Goal: Task Accomplishment & Management: Manage account settings

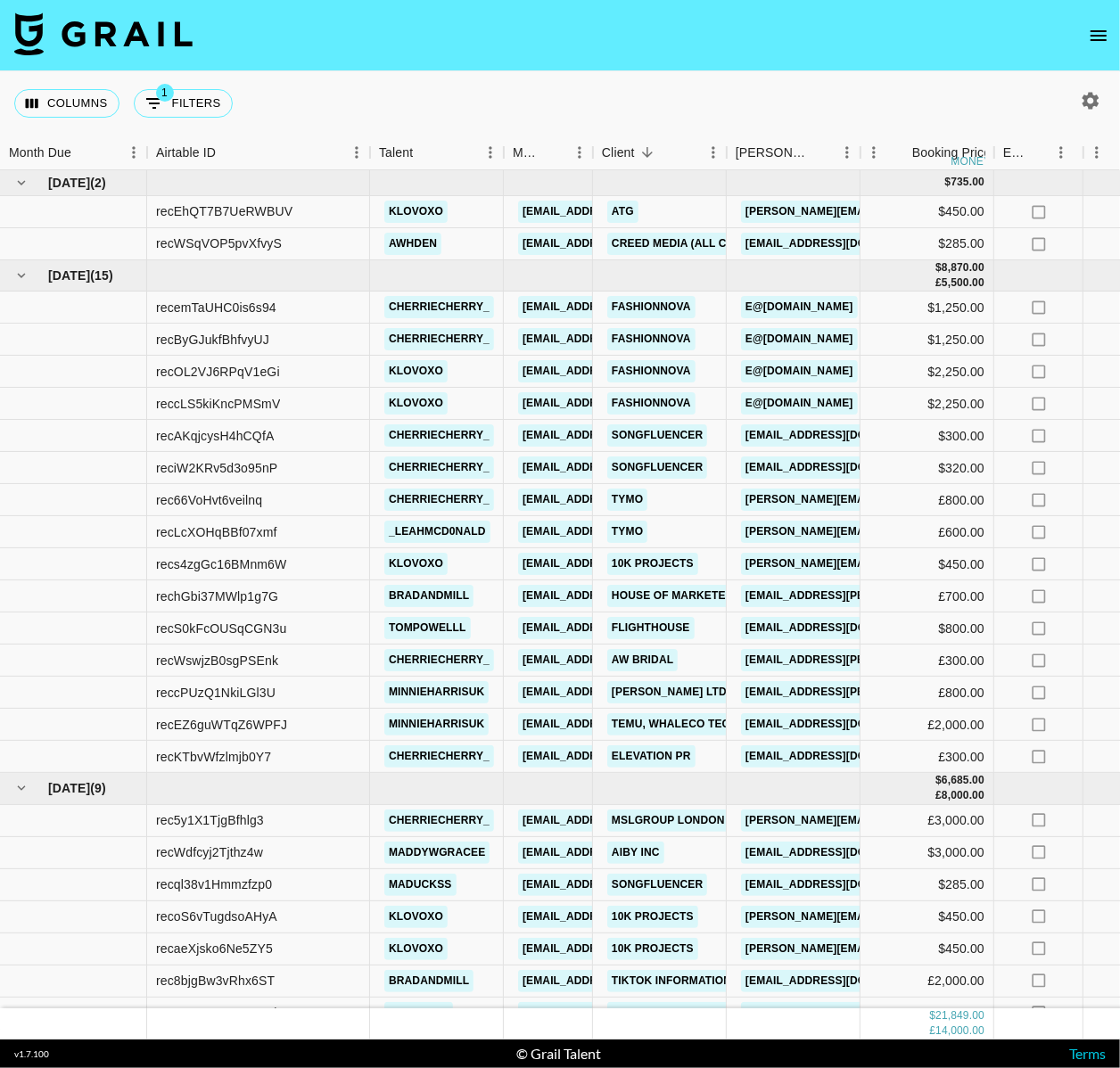
click at [1073, 18] on nav at bounding box center [560, 36] width 1120 height 71
click at [1098, 46] on button "open drawer" at bounding box center [1099, 36] width 36 height 36
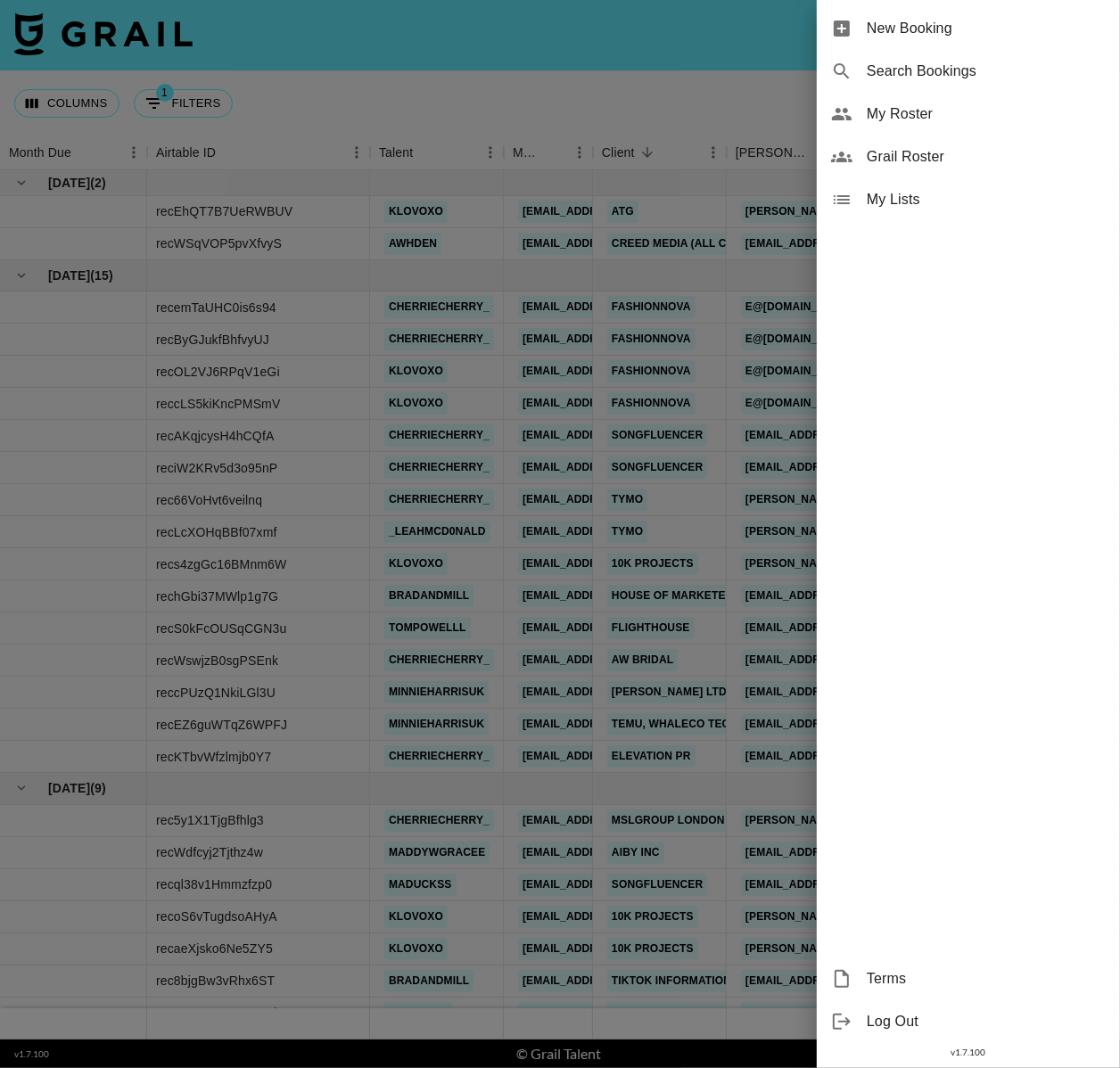
click at [922, 121] on span "My Roster" at bounding box center [986, 114] width 239 height 21
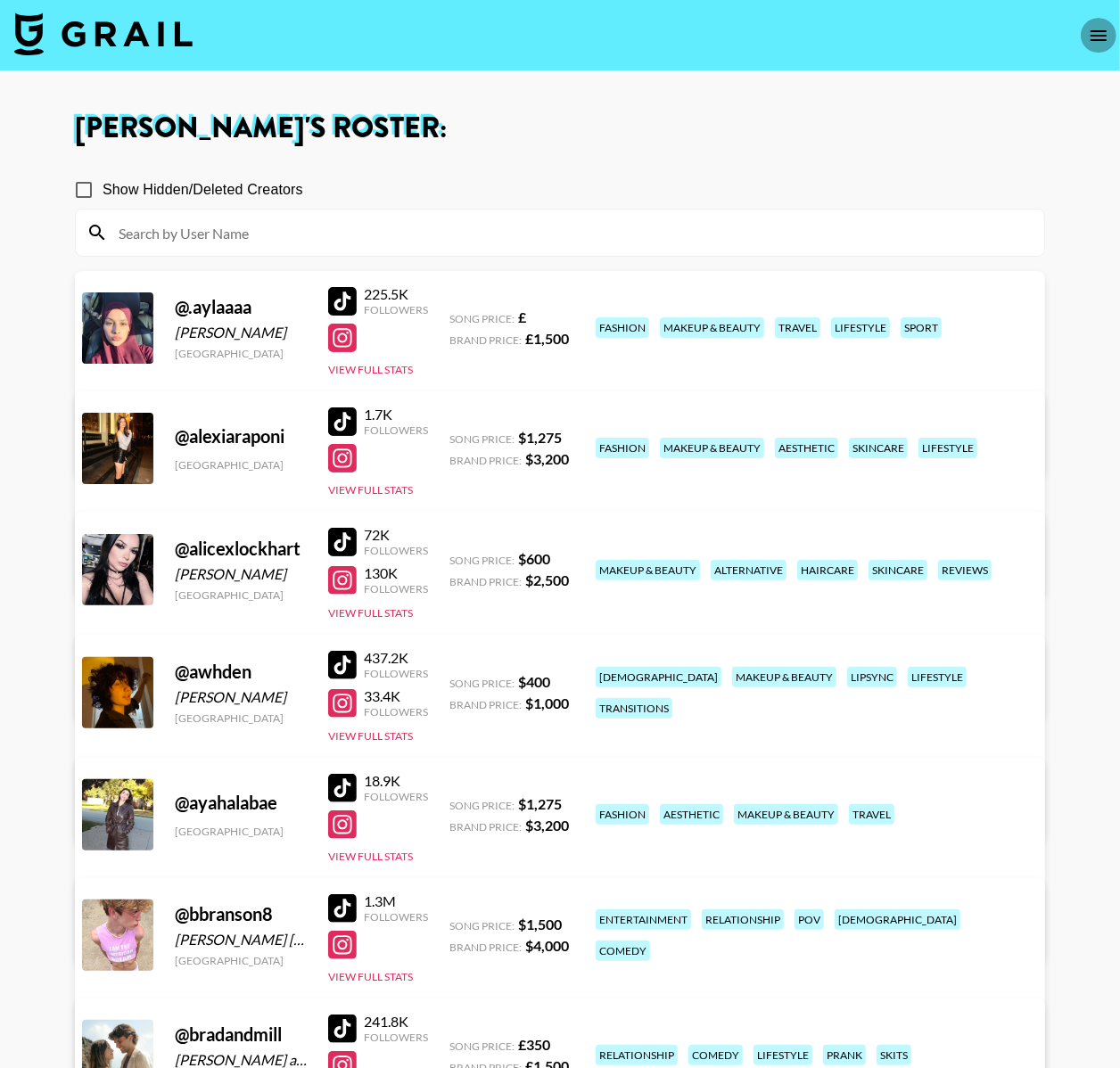
click at [1096, 46] on button "open drawer" at bounding box center [1099, 36] width 36 height 36
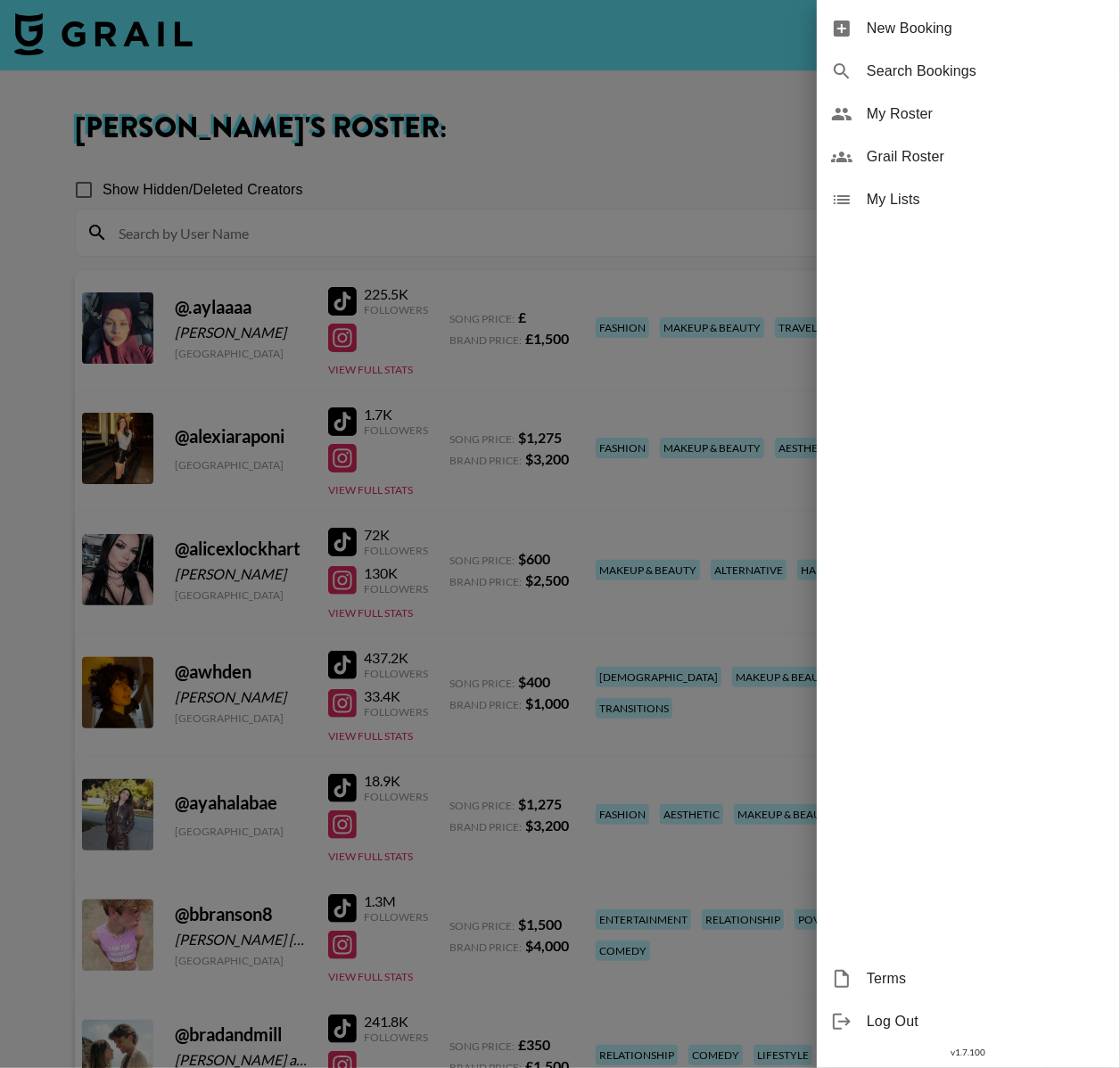
click at [915, 159] on span "Grail Roster" at bounding box center [986, 157] width 239 height 21
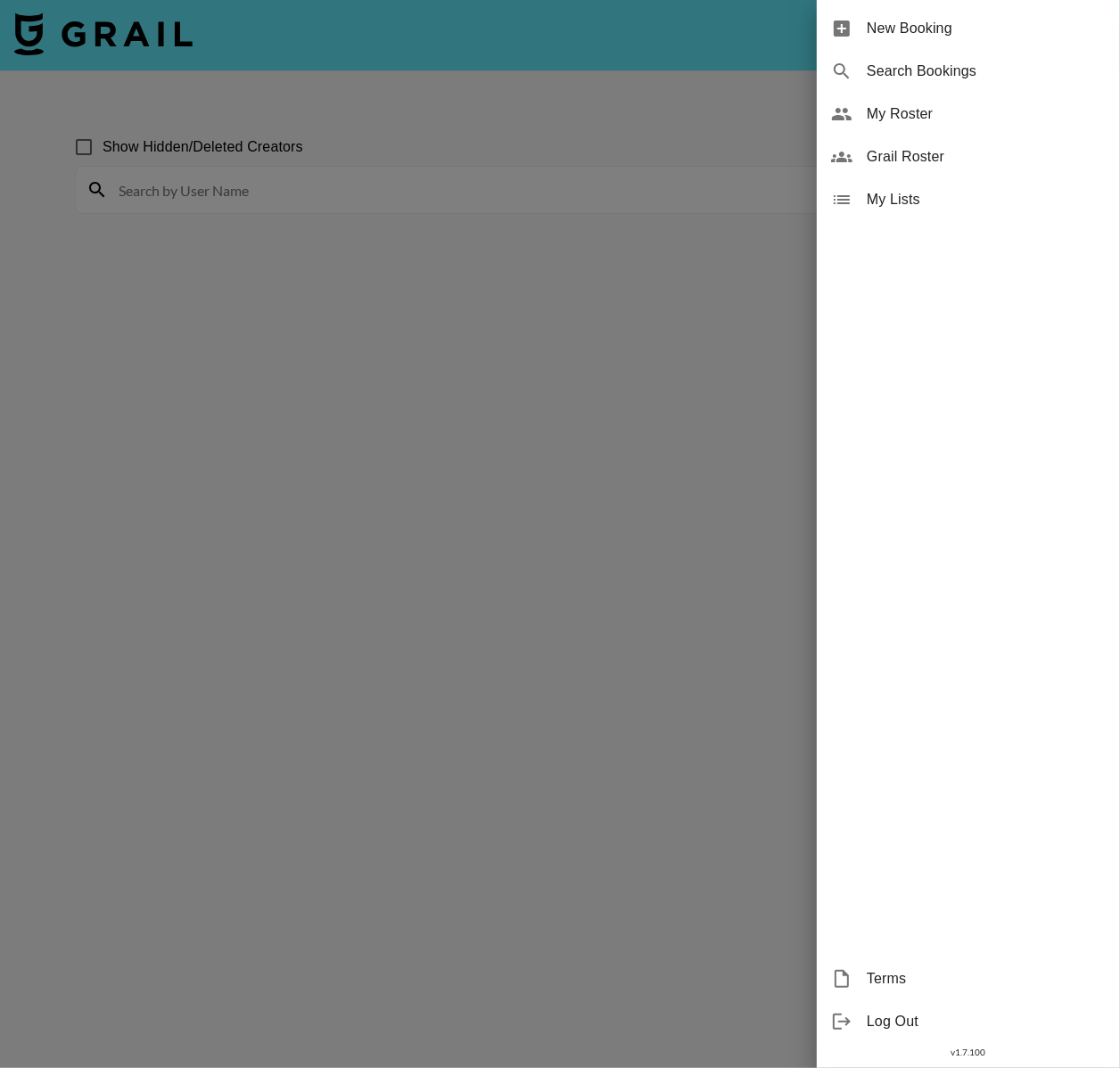
click at [401, 194] on div at bounding box center [560, 534] width 1120 height 1068
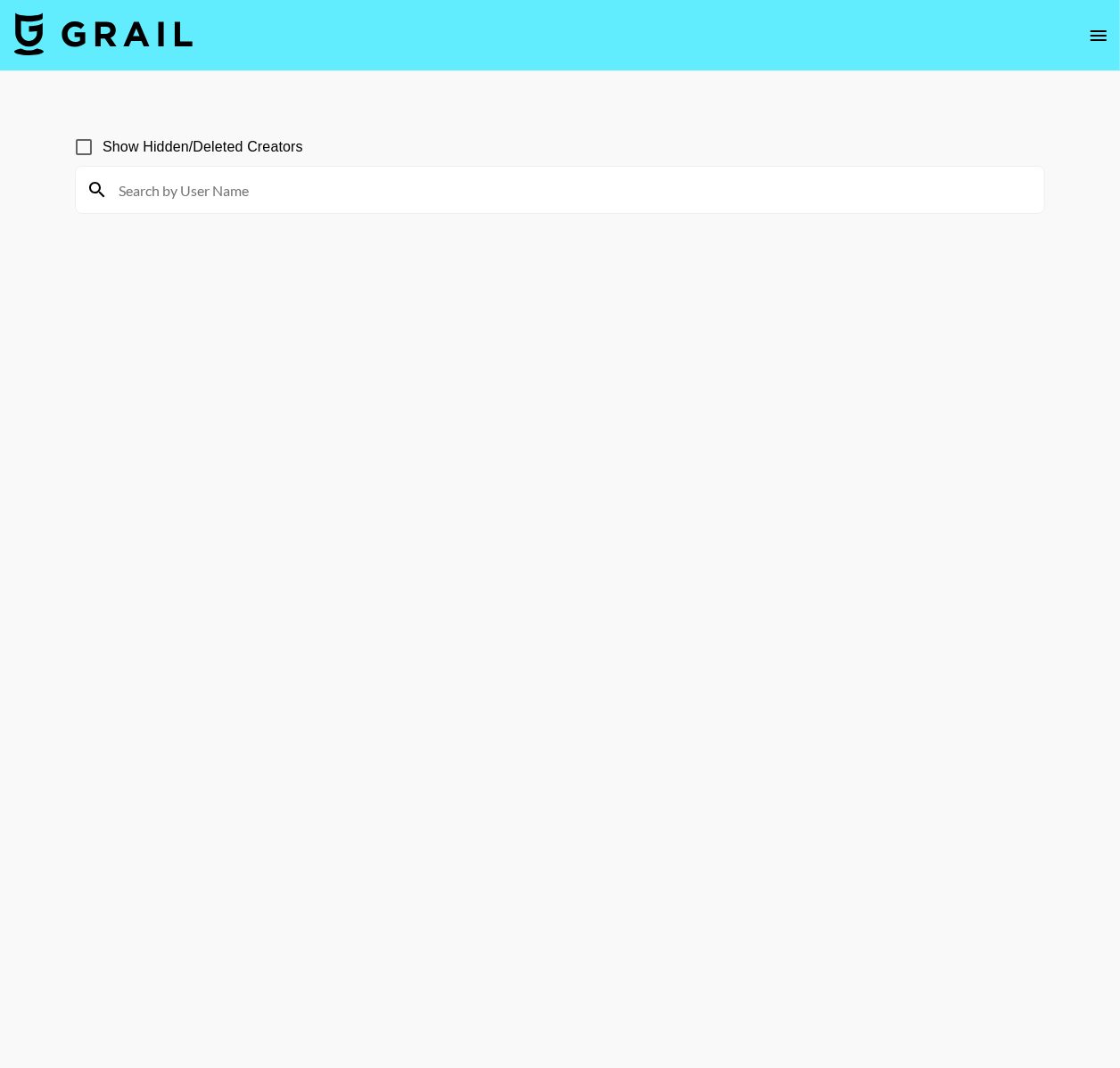
click at [401, 194] on input at bounding box center [571, 190] width 925 height 29
drag, startPoint x: 474, startPoint y: 193, endPoint x: 464, endPoint y: 196, distance: 10.4
click at [471, 193] on input "miaa" at bounding box center [571, 190] width 925 height 29
click at [450, 194] on input "miaa" at bounding box center [571, 190] width 925 height 29
click at [464, 196] on input "miaaroth" at bounding box center [571, 190] width 925 height 29
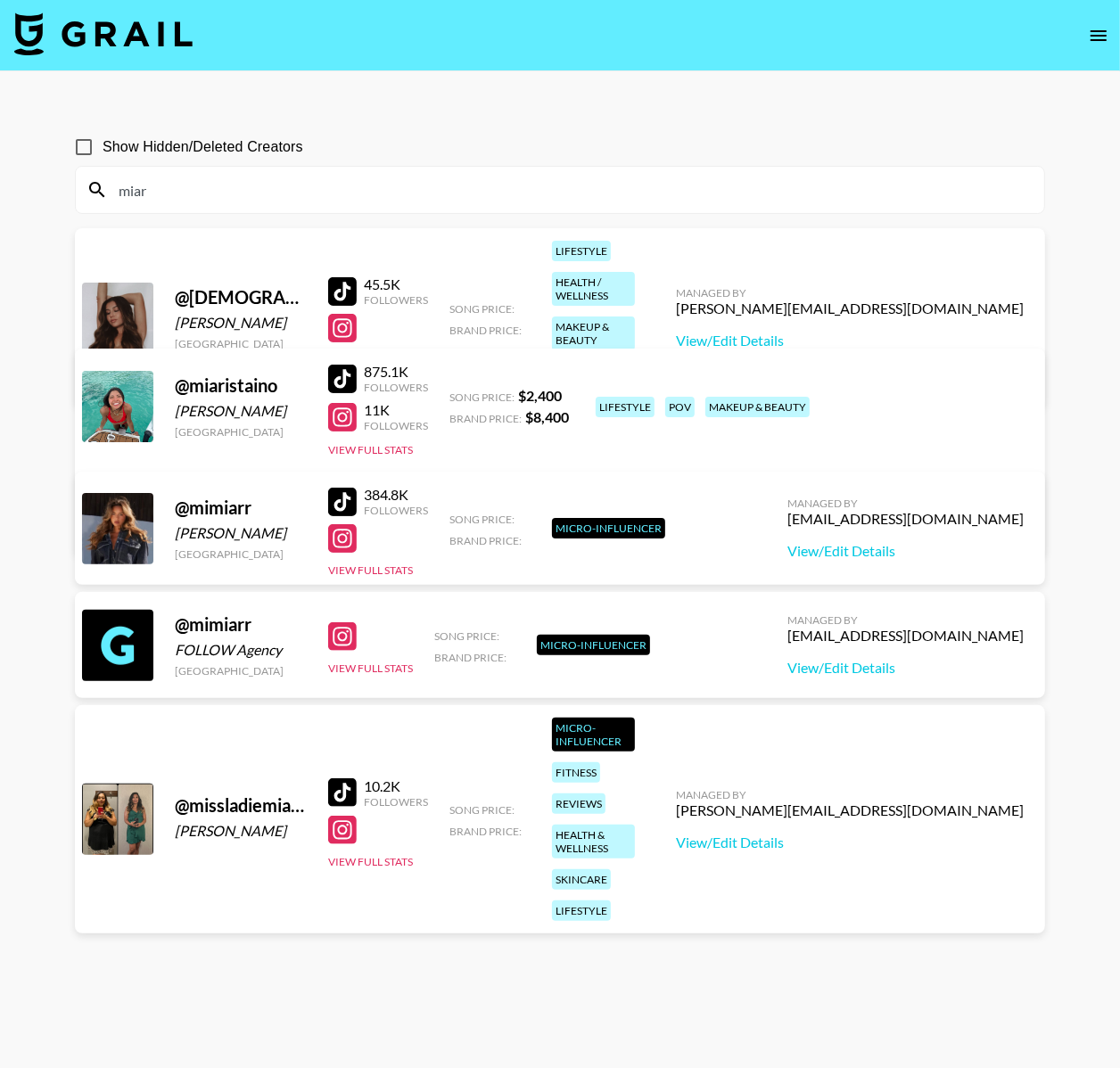
type input "miar"
click at [85, 146] on input "Show Hidden/Deleted Creators" at bounding box center [84, 147] width 38 height 38
checkbox input "true"
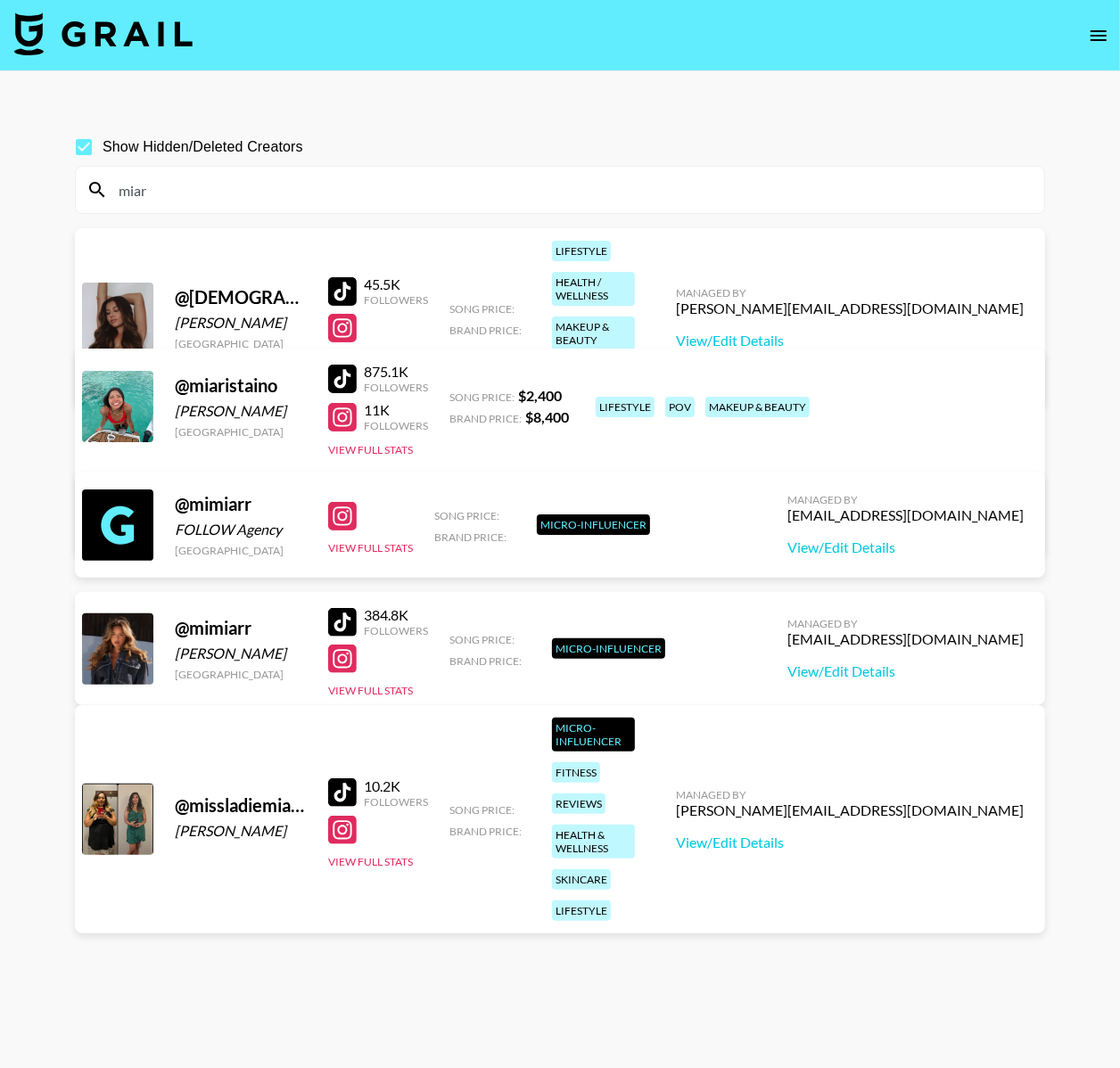
click at [172, 187] on input "miar" at bounding box center [571, 190] width 925 height 29
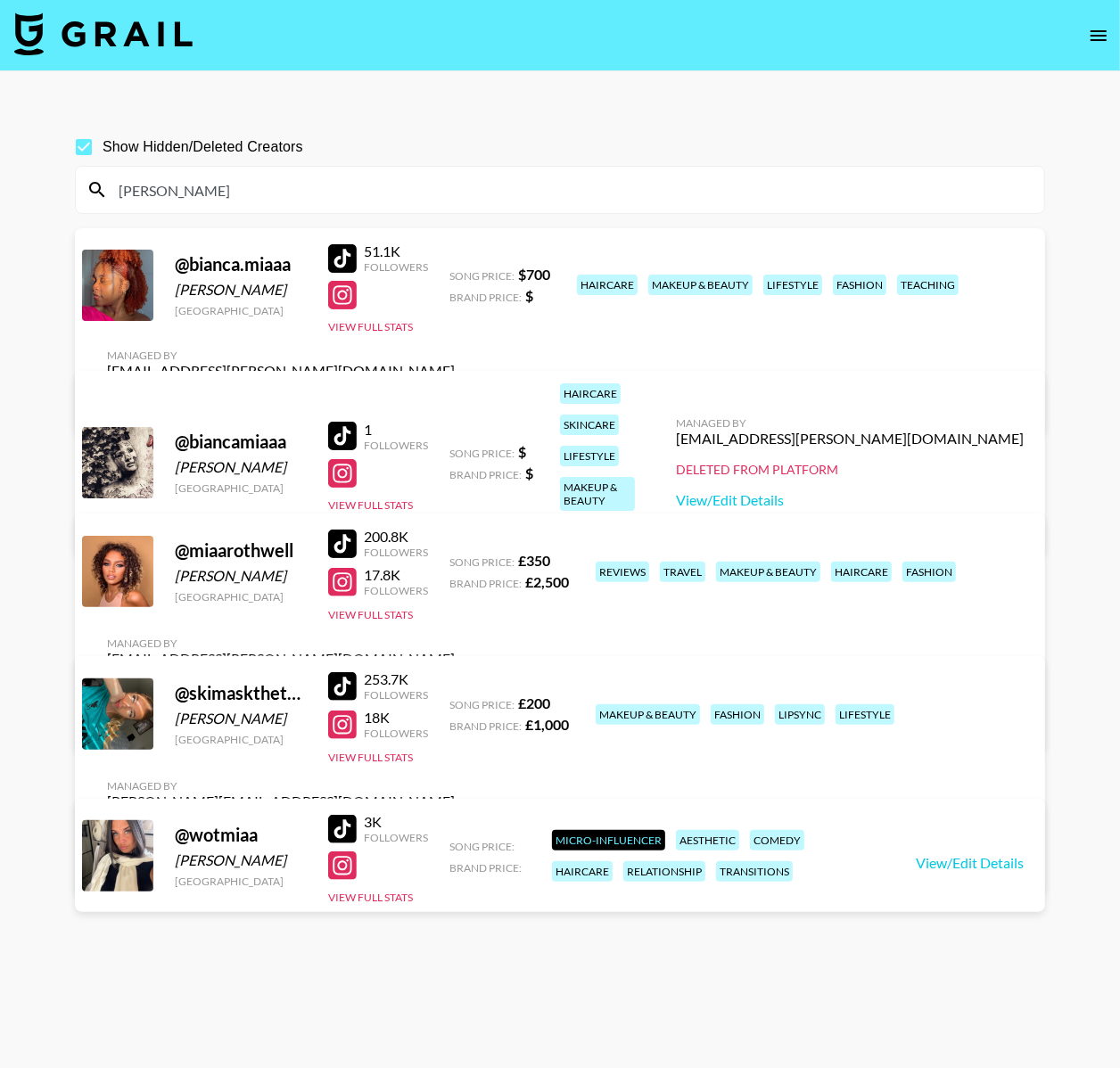
type input "miaa"
click at [455, 713] on link "View/Edit Details" at bounding box center [280, 722] width 347 height 18
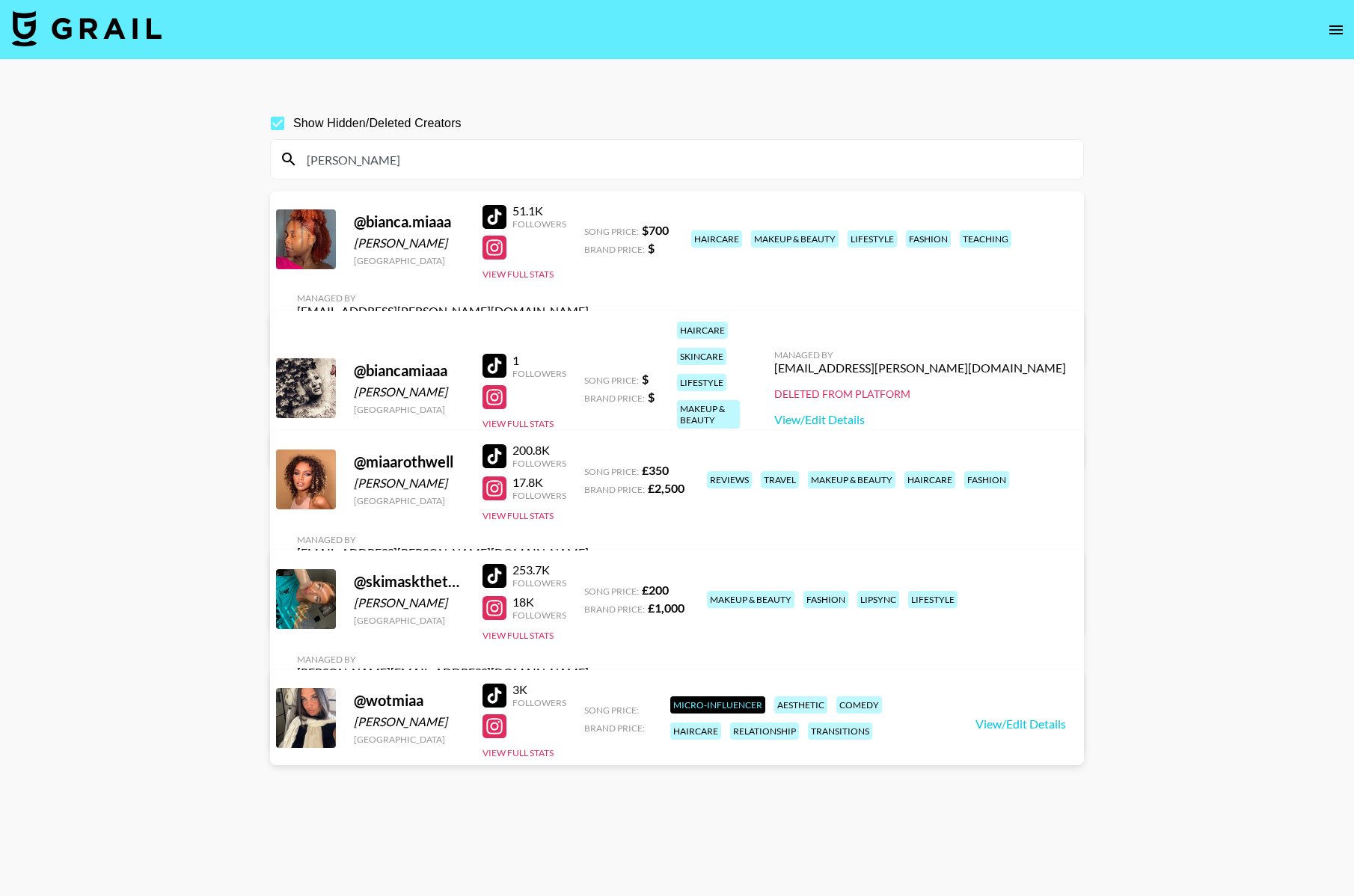
click at [939, 179] on main "Show Hidden/Deleted Creators miaa @ bianca.miaaa Bianca Vedrine Bahamas 51.1K F…" at bounding box center [677, 484] width 1354 height 848
click at [939, 34] on nav at bounding box center [677, 30] width 1354 height 60
click at [939, 31] on icon "open drawer" at bounding box center [1336, 30] width 18 height 18
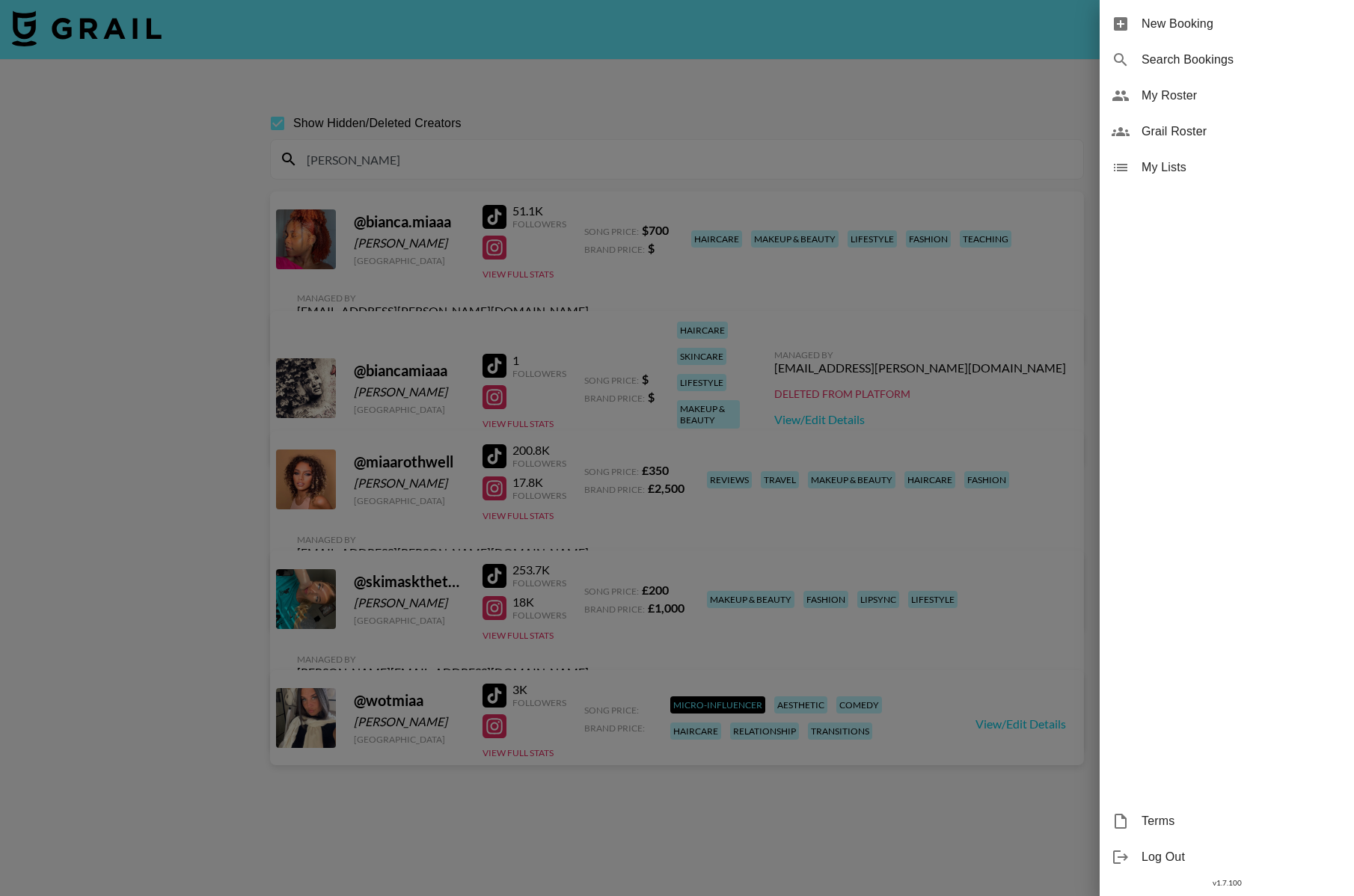
click at [120, 26] on div at bounding box center [677, 448] width 1354 height 896
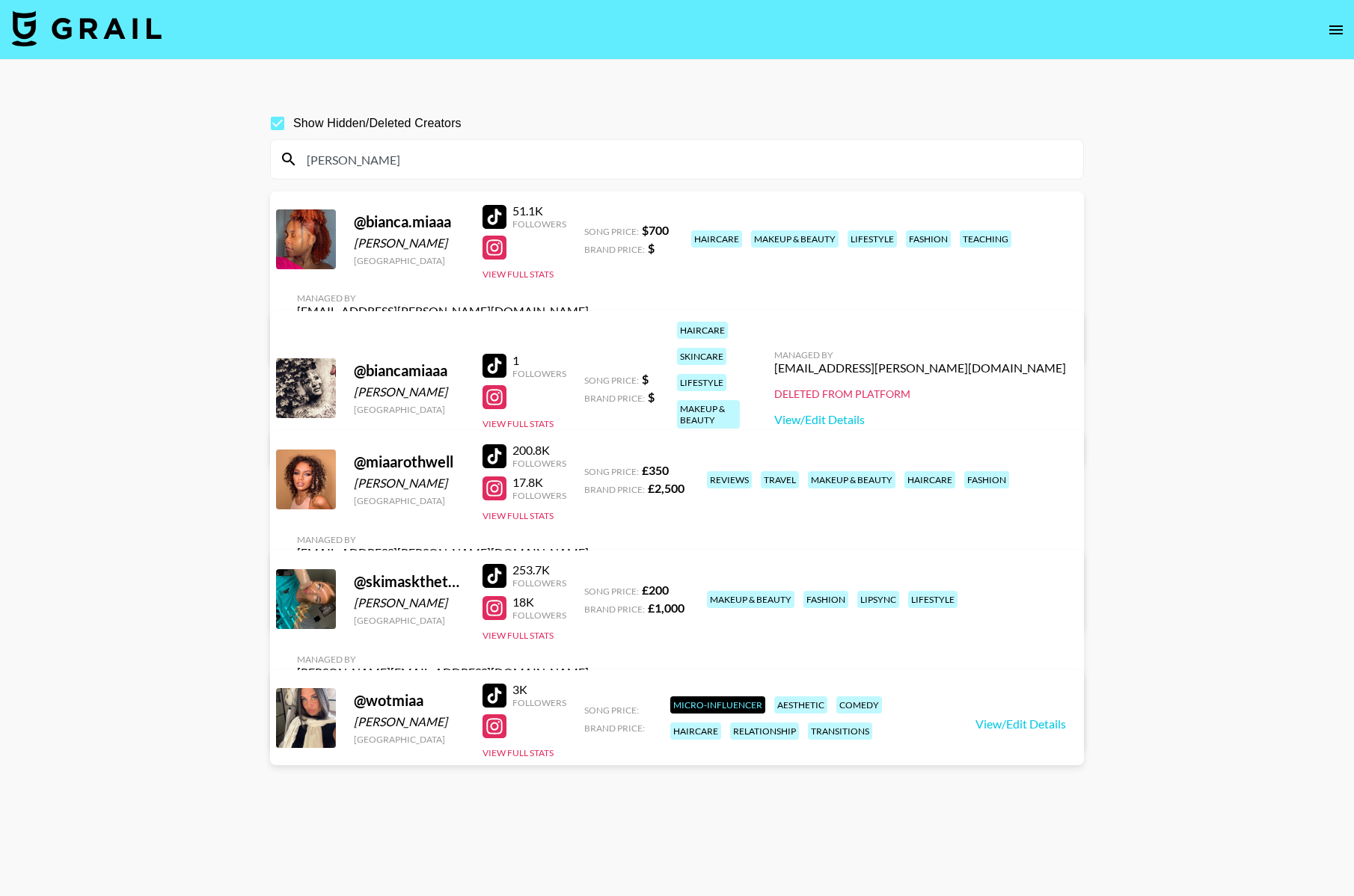
click at [486, 496] on div at bounding box center [495, 488] width 24 height 24
click at [497, 461] on div at bounding box center [495, 456] width 24 height 24
click at [507, 538] on div "@ miaarothwell Mia Rothwell United Arab Emirates 200.8K Followers 17.8K Followe…" at bounding box center [677, 530] width 814 height 200
click at [507, 533] on div "@ miaarothwell Mia Rothwell United Arab Emirates 200.8K Followers 17.8K Followe…" at bounding box center [677, 530] width 814 height 200
click at [498, 521] on button "View Full Stats" at bounding box center [518, 515] width 71 height 11
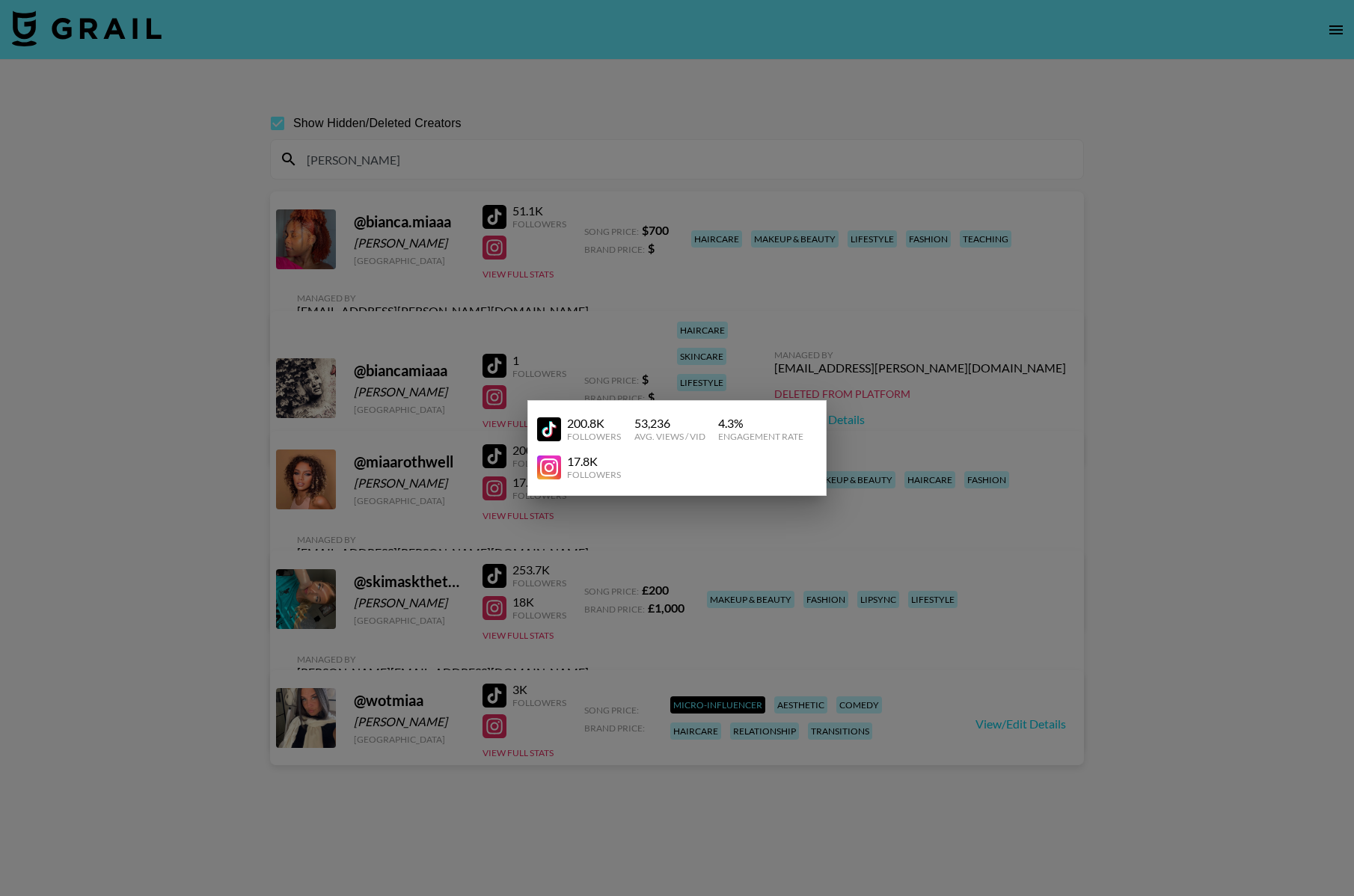
click at [556, 465] on img at bounding box center [549, 467] width 24 height 24
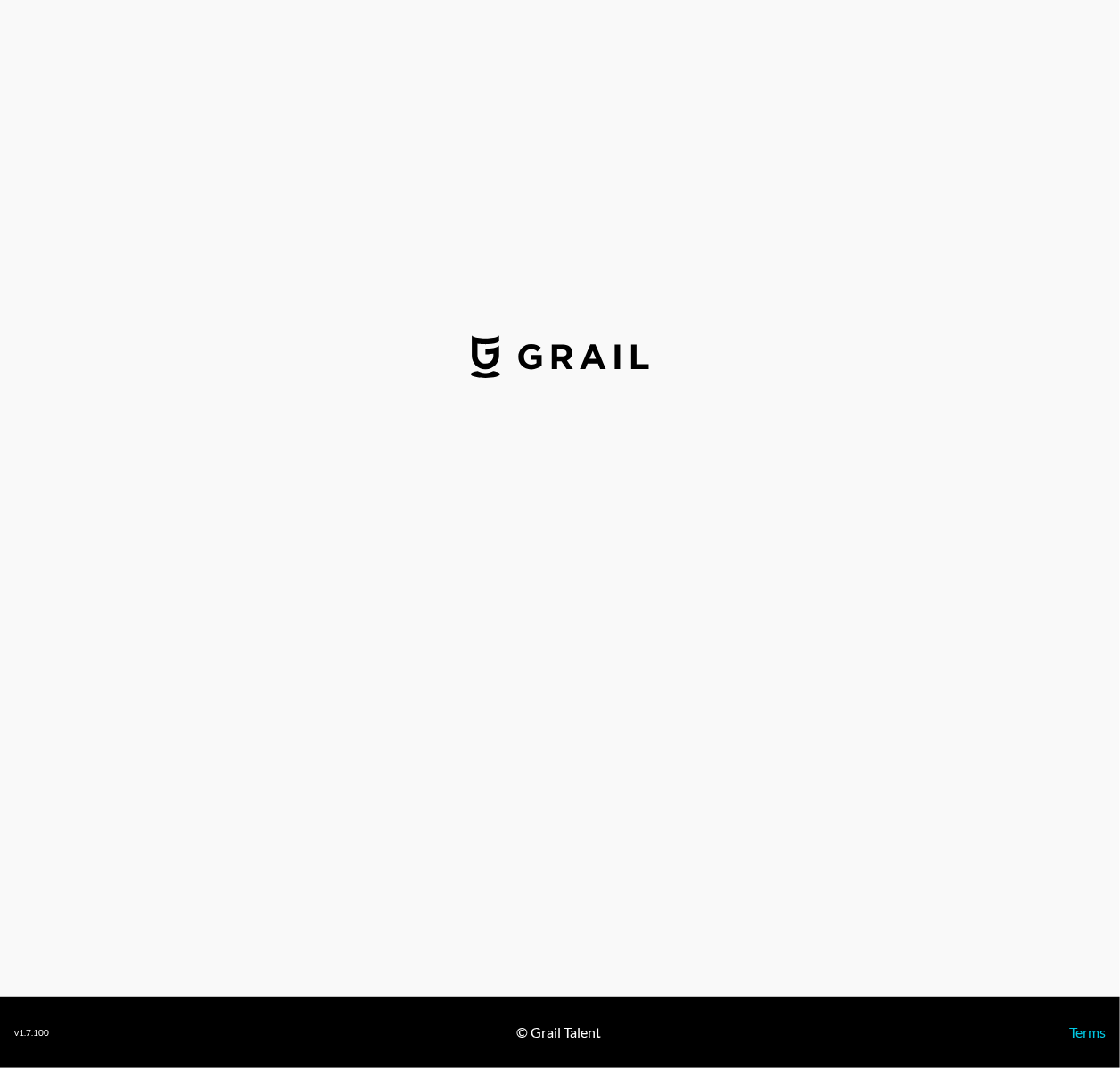
select select "GBP"
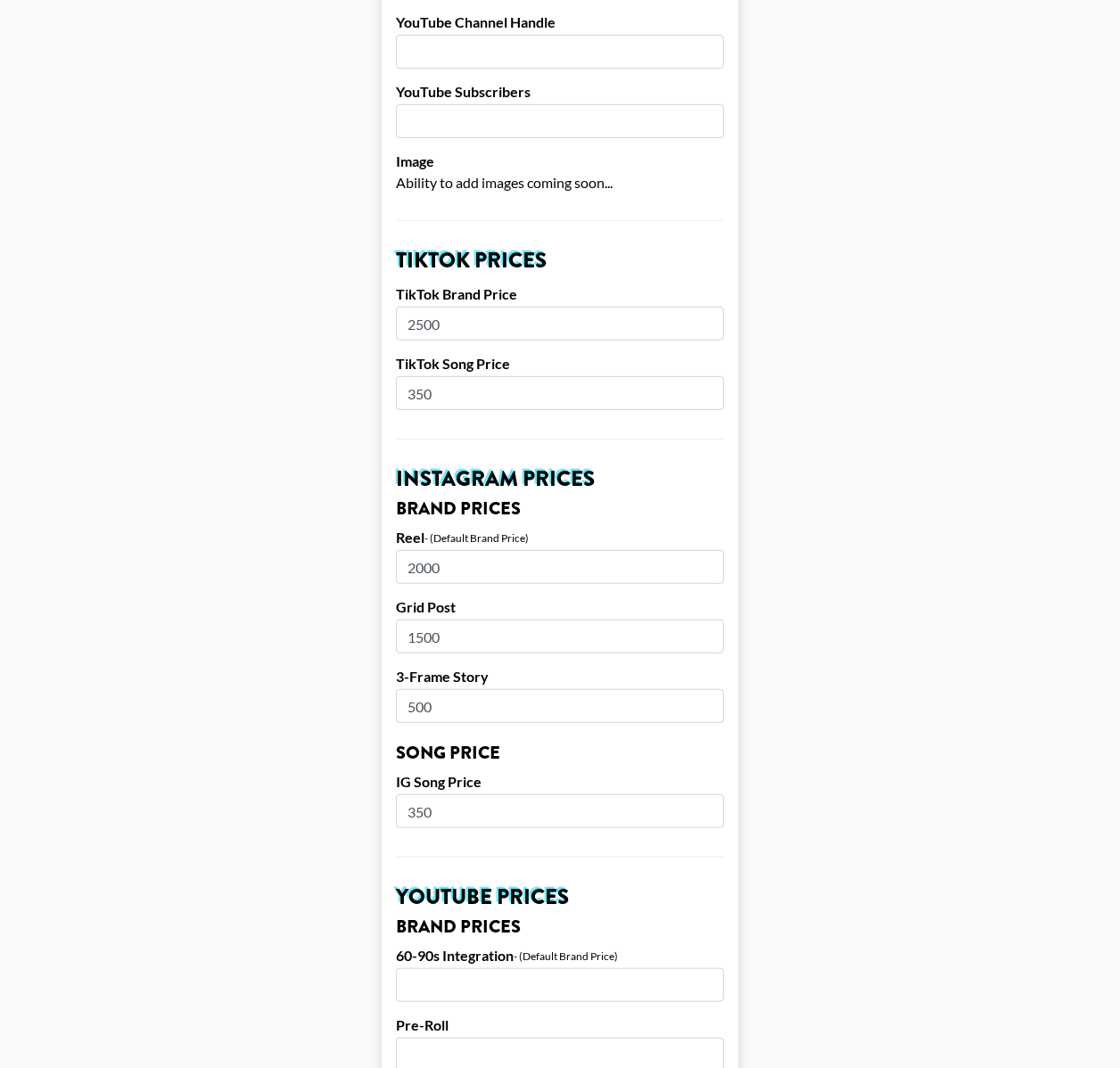
scroll to position [1348, 0]
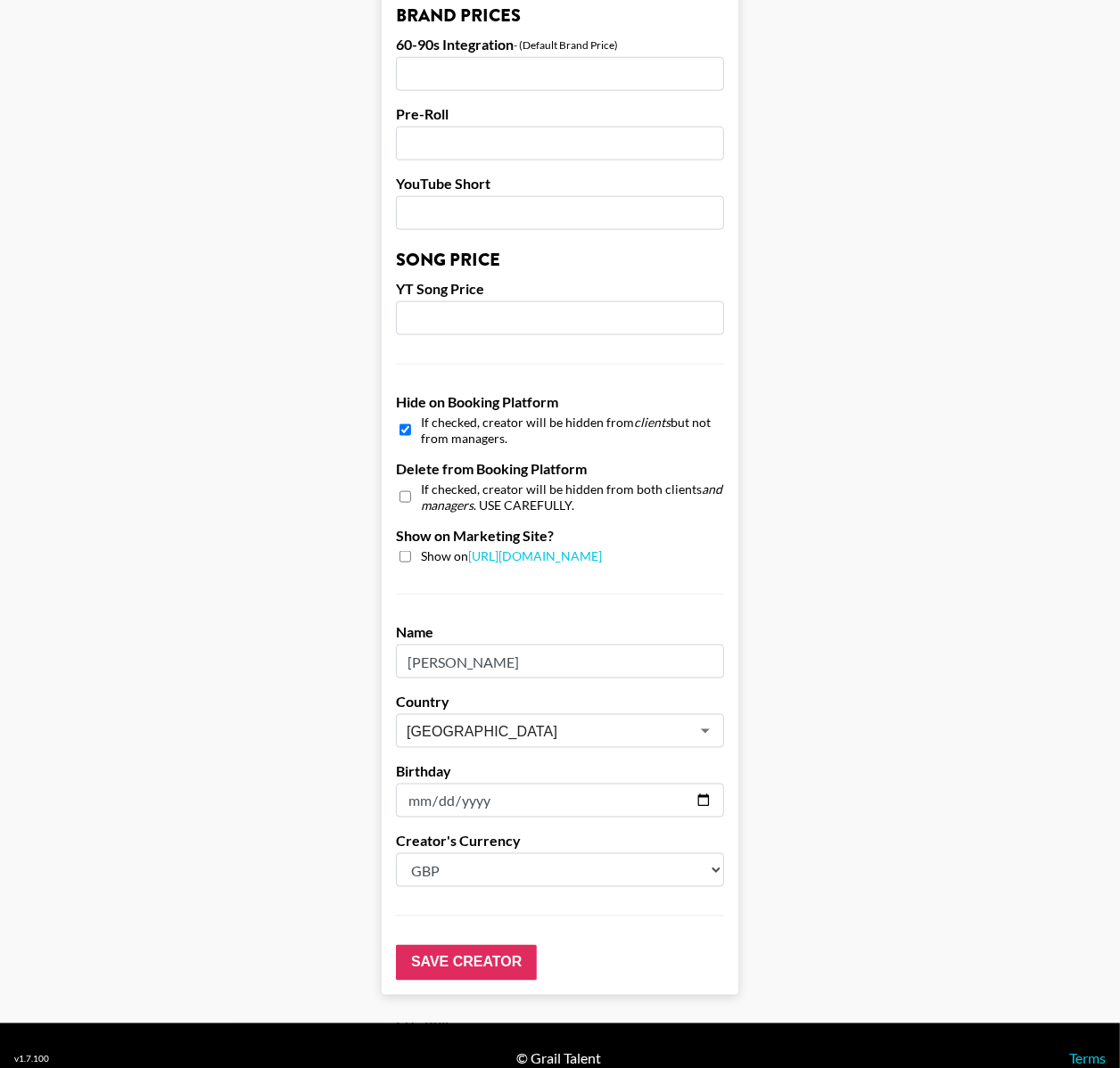
click at [403, 417] on input "checkbox" at bounding box center [405, 430] width 12 height 26
checkbox input "false"
click at [422, 945] on input "Save Creator" at bounding box center [466, 963] width 141 height 36
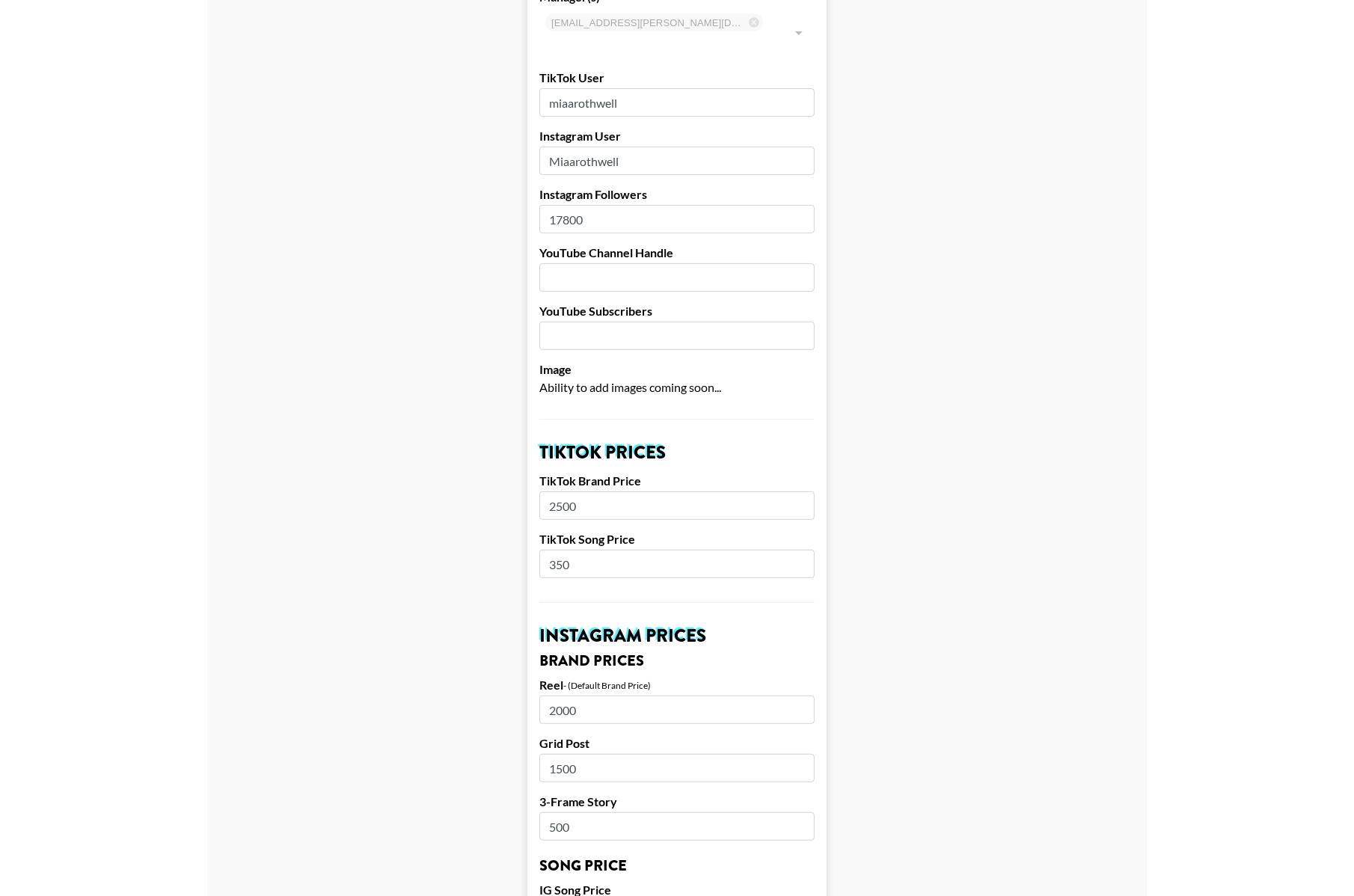
scroll to position [215, 0]
